Goal: Information Seeking & Learning: Learn about a topic

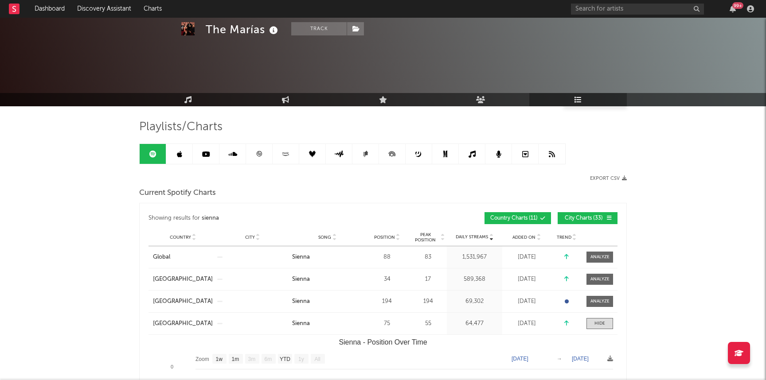
select select "1w"
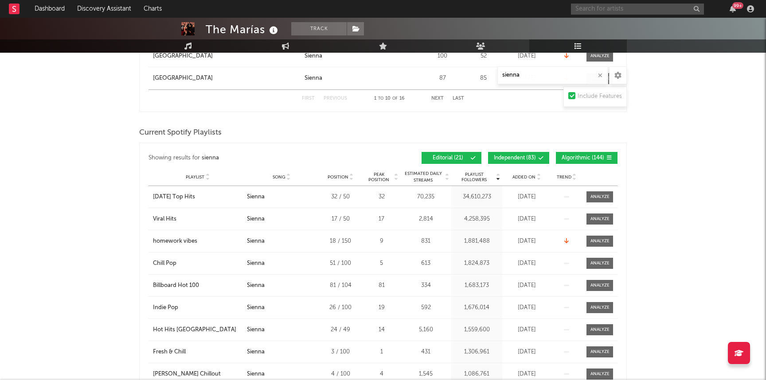
click at [641, 8] on input "text" at bounding box center [637, 9] width 133 height 11
type input "i"
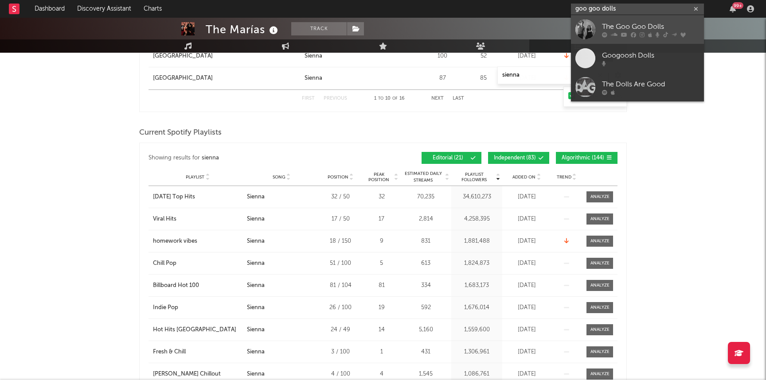
type input "goo goo dolls"
click at [629, 29] on div "The Goo Goo Dolls" at bounding box center [650, 26] width 97 height 11
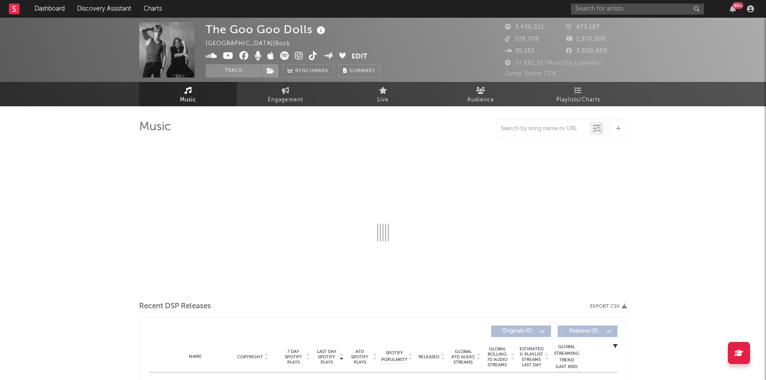
select select "6m"
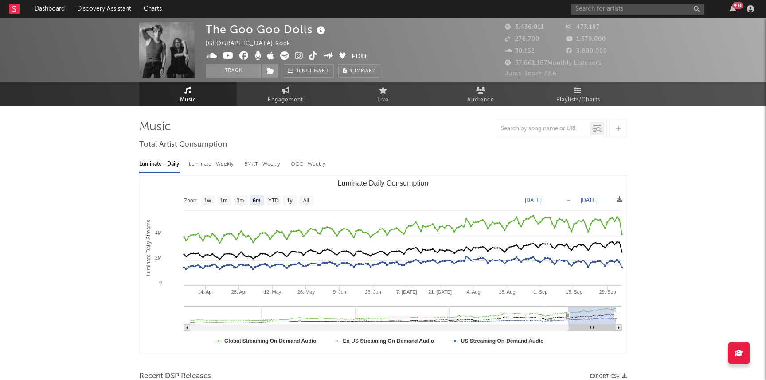
select select "6m"
click at [582, 94] on link "Playlists/Charts" at bounding box center [577, 94] width 97 height 24
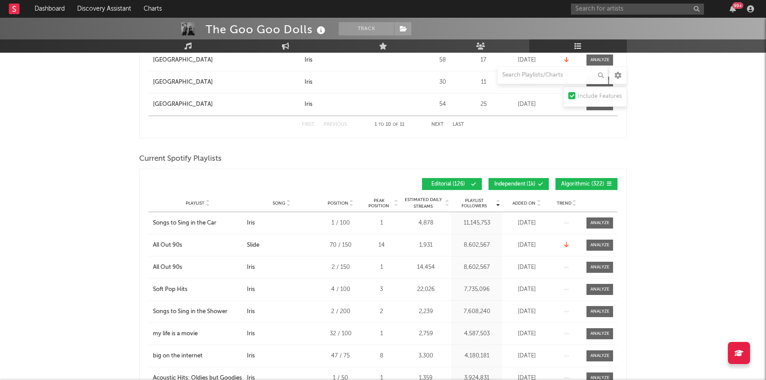
scroll to position [708, 0]
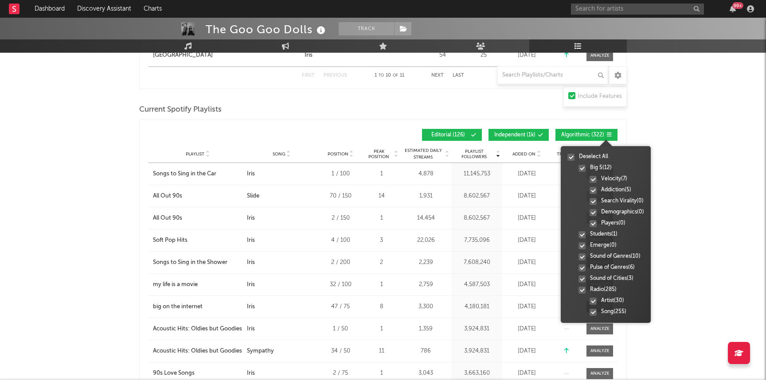
click at [607, 132] on icon at bounding box center [608, 134] width 5 height 5
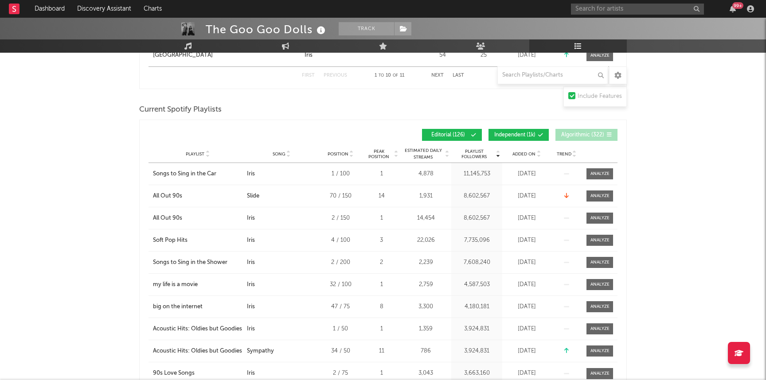
click at [574, 136] on span "Algorithmic ( 322 )" at bounding box center [582, 134] width 43 height 5
click at [280, 155] on span "Song" at bounding box center [278, 154] width 13 height 5
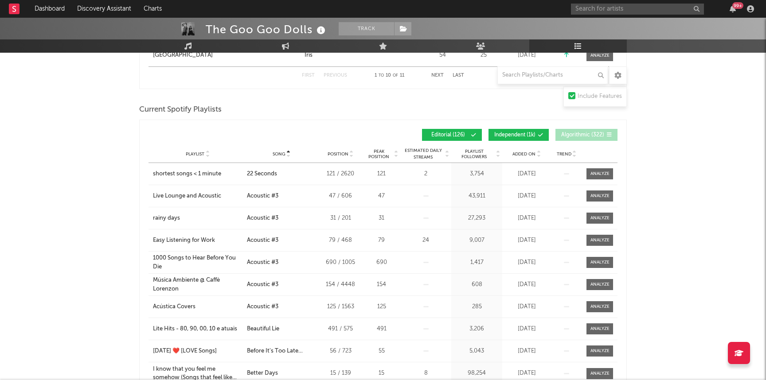
click at [280, 155] on span "Song" at bounding box center [278, 154] width 13 height 5
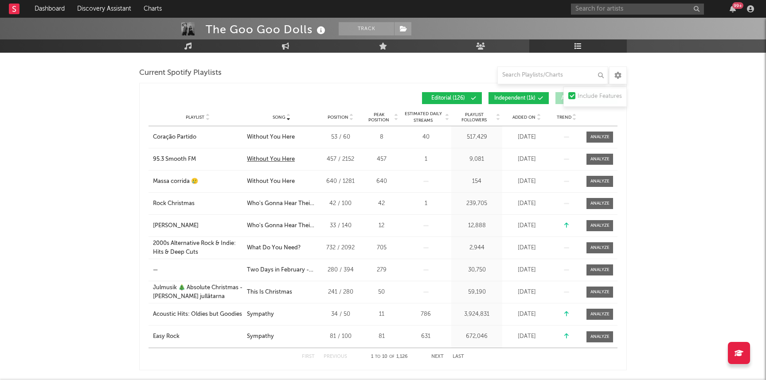
scroll to position [745, 0]
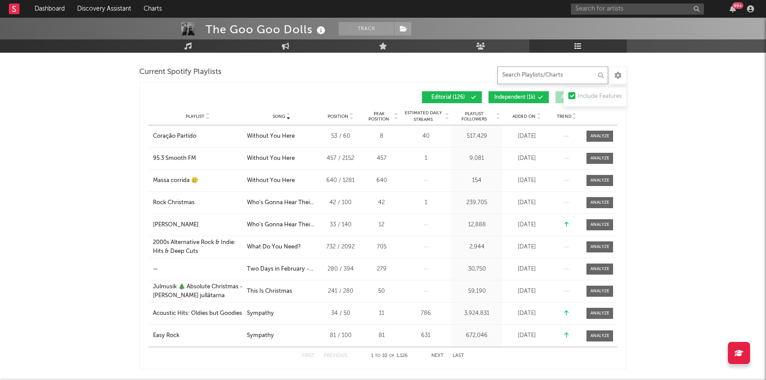
click at [529, 76] on input "text" at bounding box center [552, 75] width 111 height 18
type input "iris"
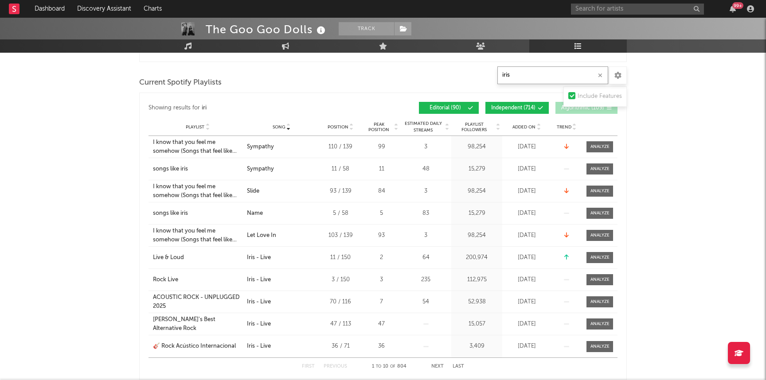
scroll to position [756, 0]
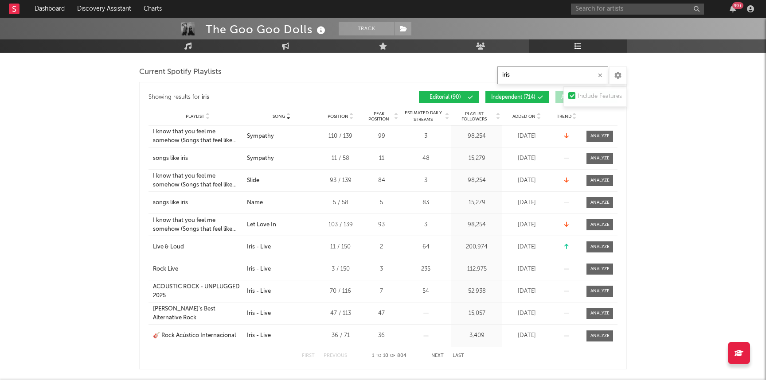
click at [438, 356] on button "Next" at bounding box center [437, 356] width 12 height 5
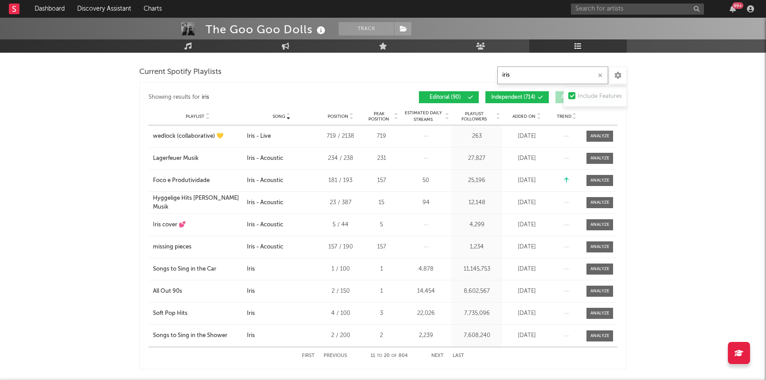
click at [438, 356] on button "Next" at bounding box center [437, 356] width 12 height 5
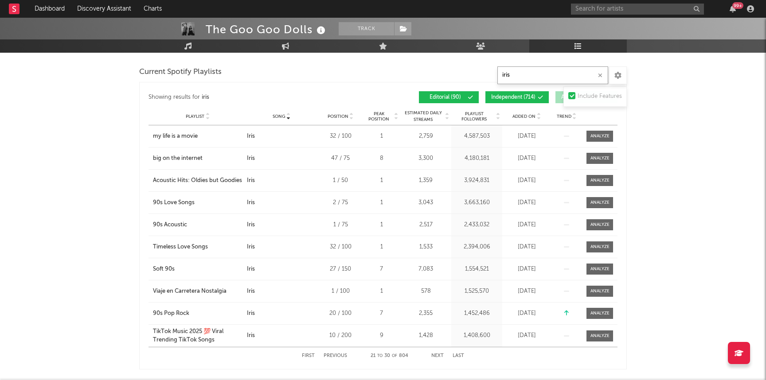
click at [436, 355] on button "Next" at bounding box center [437, 356] width 12 height 5
click at [437, 356] on button "Next" at bounding box center [437, 356] width 12 height 5
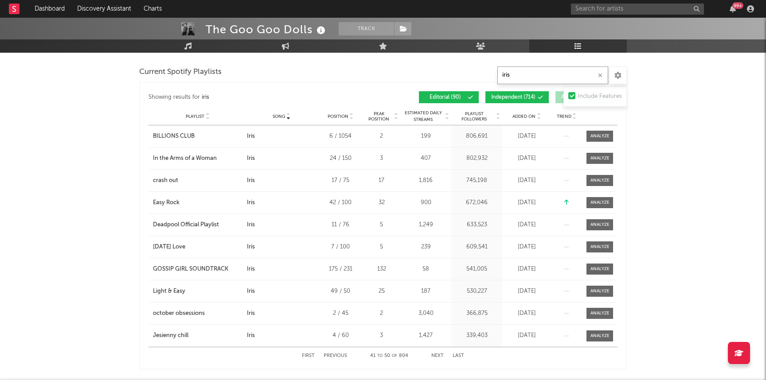
click at [437, 356] on button "Next" at bounding box center [437, 356] width 12 height 5
click at [521, 95] on span "Independent ( 714 )" at bounding box center [513, 97] width 44 height 5
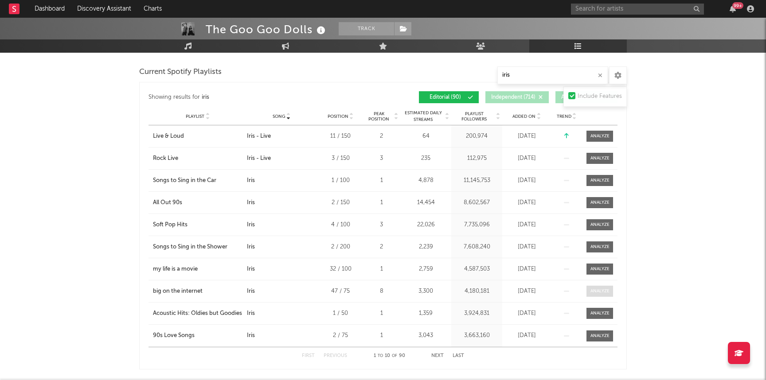
click at [597, 292] on div at bounding box center [599, 291] width 19 height 7
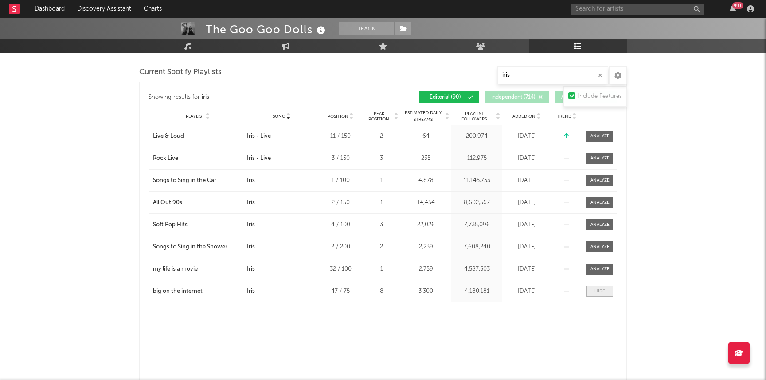
select select "6m"
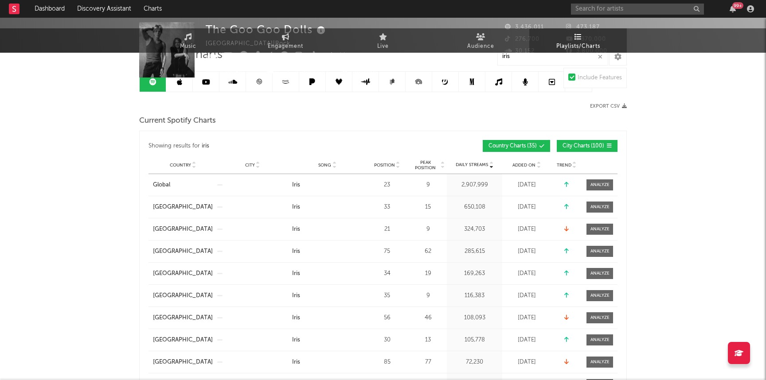
scroll to position [0, 0]
